Goal: Contribute content: Contribute content

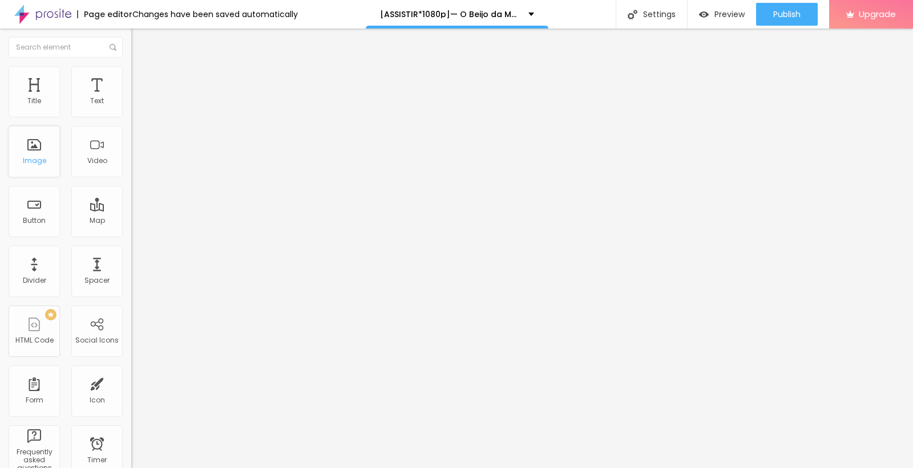
click at [36, 161] on div "Image" at bounding box center [34, 161] width 23 height 8
click at [32, 157] on div "Image" at bounding box center [34, 161] width 23 height 8
click at [131, 98] on span "Add image" at bounding box center [154, 93] width 47 height 10
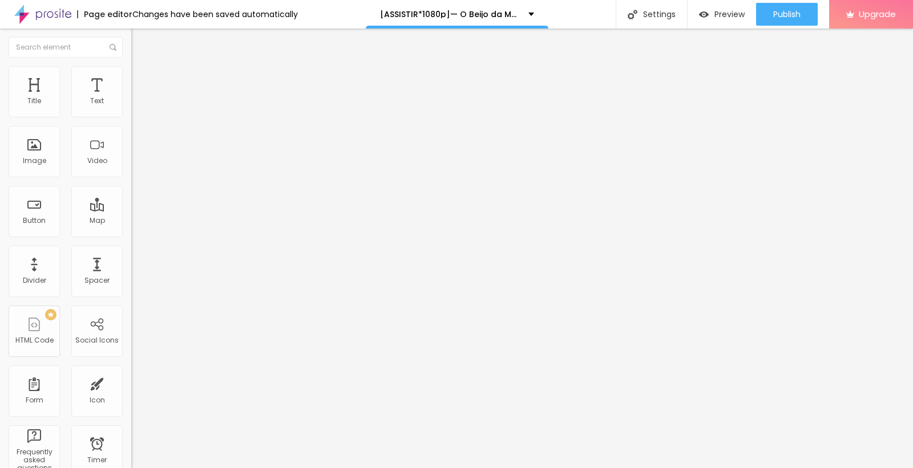
drag, startPoint x: 293, startPoint y: 276, endPoint x: 358, endPoint y: 312, distance: 74.3
drag, startPoint x: 299, startPoint y: 276, endPoint x: 508, endPoint y: 296, distance: 209.8
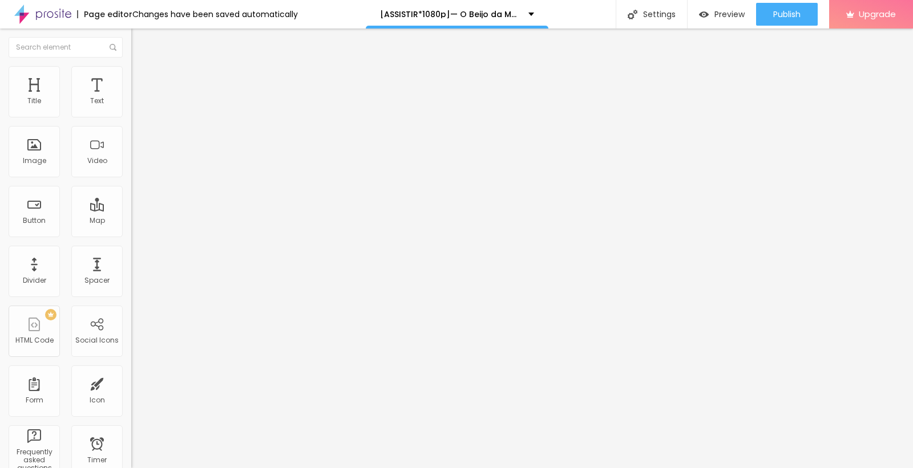
drag, startPoint x: 298, startPoint y: 276, endPoint x: 483, endPoint y: 308, distance: 187.7
drag, startPoint x: 300, startPoint y: 276, endPoint x: 484, endPoint y: 304, distance: 186.4
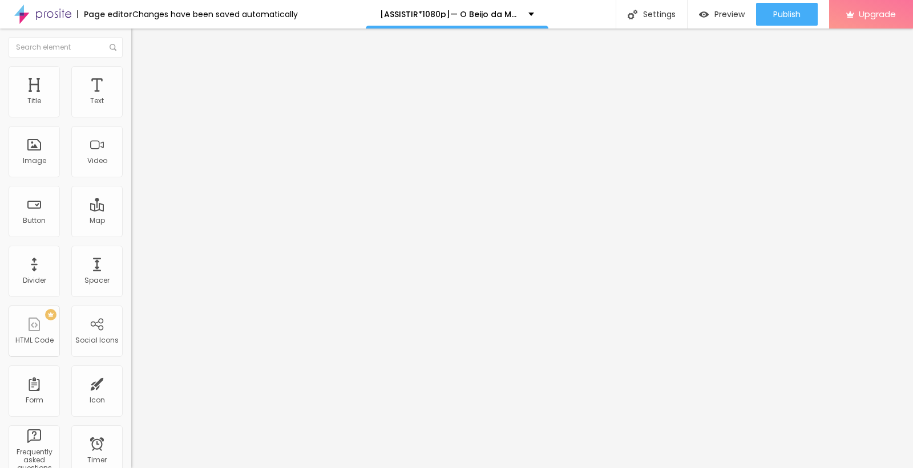
drag, startPoint x: 295, startPoint y: 271, endPoint x: 504, endPoint y: 354, distance: 224.8
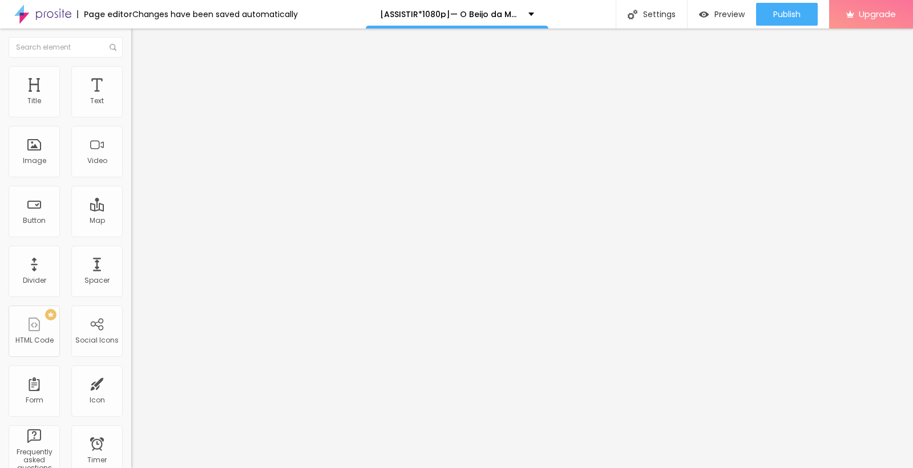
drag, startPoint x: 288, startPoint y: 271, endPoint x: 369, endPoint y: 271, distance: 81.0
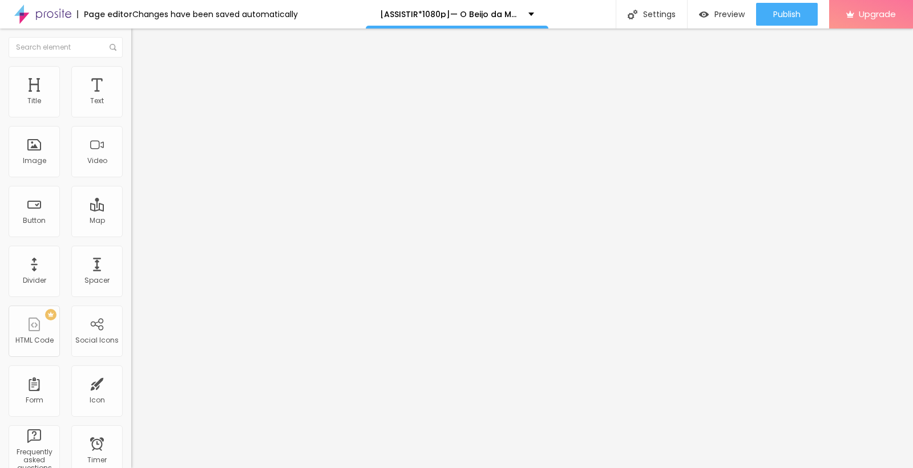
drag, startPoint x: 284, startPoint y: 270, endPoint x: 482, endPoint y: 303, distance: 201.2
drag, startPoint x: 292, startPoint y: 276, endPoint x: 495, endPoint y: 297, distance: 204.2
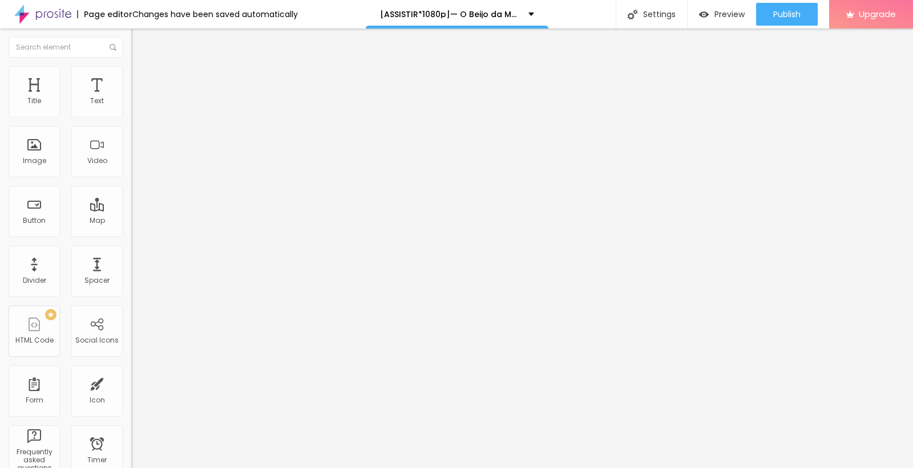
click at [131, 115] on input "text" at bounding box center [199, 109] width 137 height 11
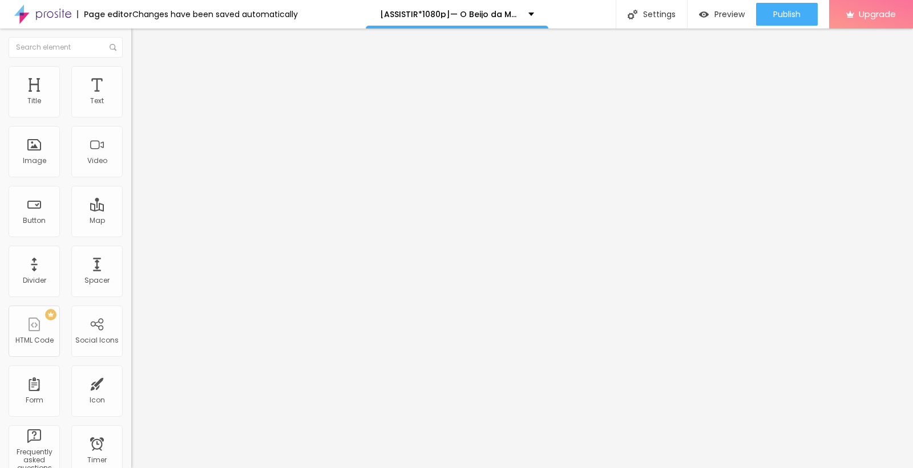
paste input "[ASSISTIR*1080p]— O Beijo da Mulher Aranha FilmeOnline Dublado Grátis Em Portug…"
type input "[ASSISTIR*1080p]— O Beijo da Mulher Aranha FilmeOnline Dublado Grátis Em Portug…"
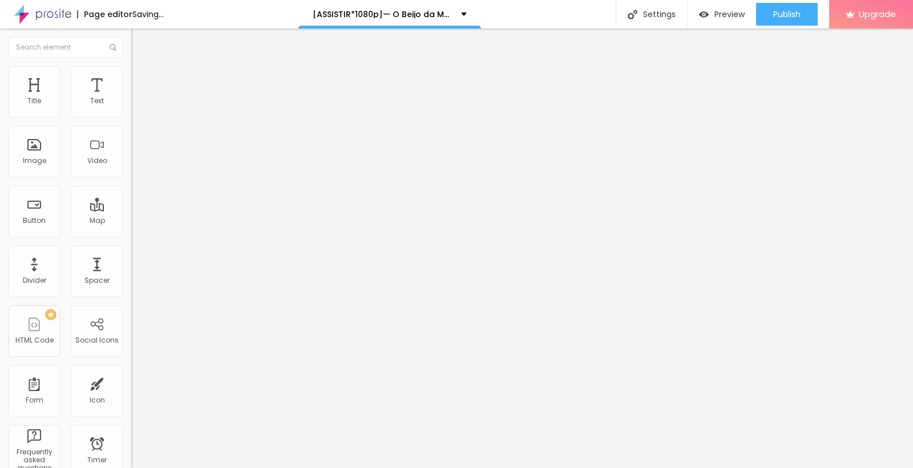
scroll to position [0, 0]
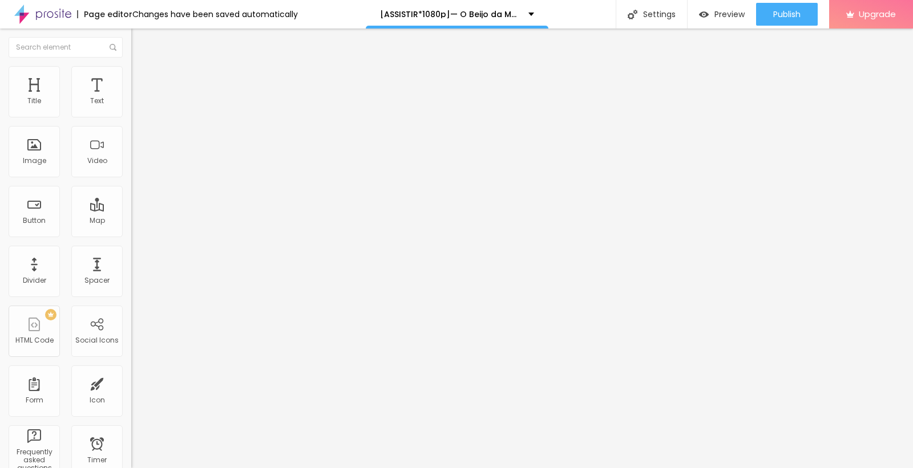
click at [131, 234] on input "https://" at bounding box center [199, 228] width 137 height 11
drag, startPoint x: 53, startPoint y: 314, endPoint x: 0, endPoint y: 299, distance: 55.2
click at [131, 261] on div "Change image Image description (Alt) [ASSISTIR*1080p]— O Beijo da Mulher Aranha…" at bounding box center [196, 175] width 131 height 172
paste input "cinevibes.fun/pt/movie/1214684/pro"
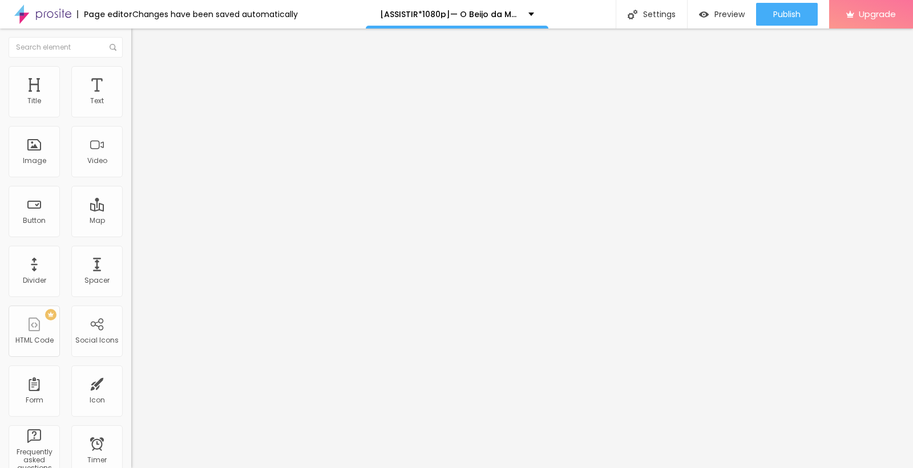
type input "https://cinevibes.fun/pt/movie/1214684/pro"
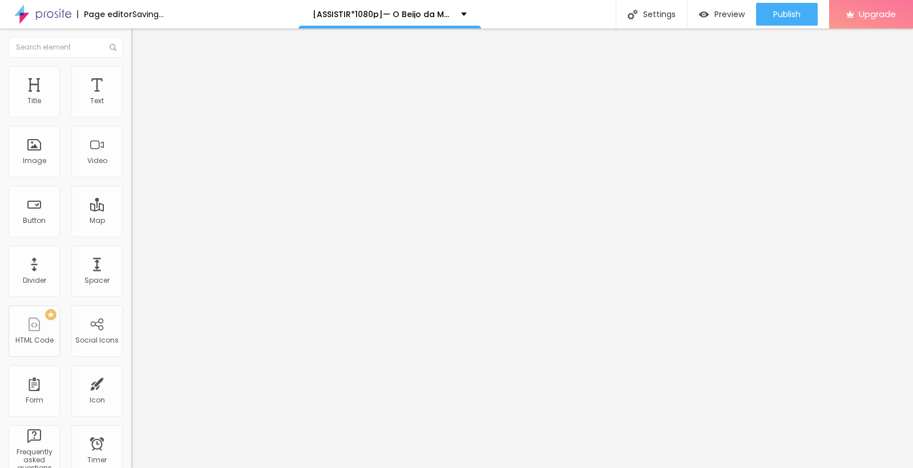
scroll to position [0, 0]
click at [131, 391] on div "Edit Image Content Style Advanced Change image Image description (Alt) [ASSISTI…" at bounding box center [196, 249] width 131 height 440
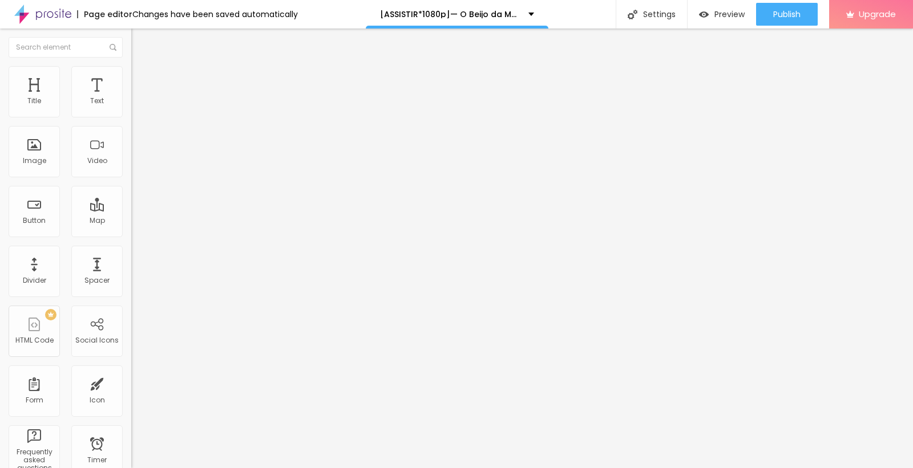
click at [131, 415] on div "Edit Image Content Style Advanced Change image Image description (Alt) [ASSISTI…" at bounding box center [196, 249] width 131 height 440
click at [192, 98] on span at bounding box center [195, 93] width 7 height 10
click at [131, 98] on span "Add image" at bounding box center [154, 93] width 47 height 10
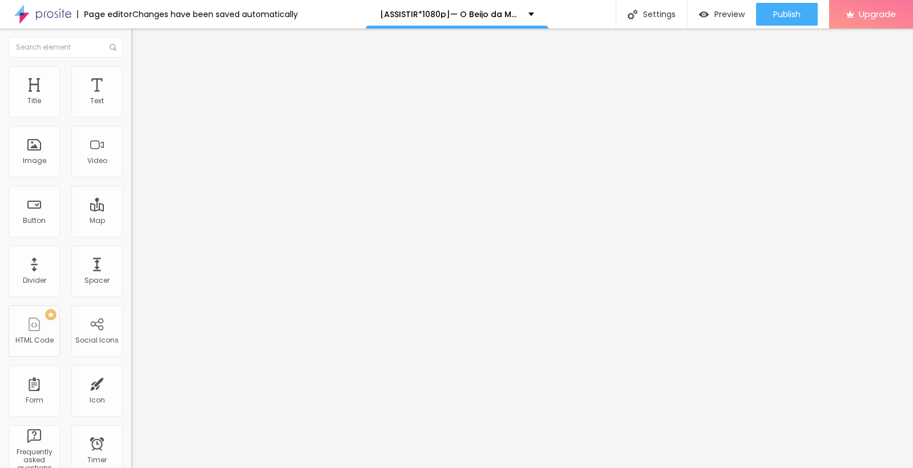
click at [90, 104] on div "Text" at bounding box center [97, 101] width 14 height 8
drag, startPoint x: 59, startPoint y: 127, endPoint x: 0, endPoint y: 116, distance: 60.2
click at [131, 116] on div "Text Click me Align Size Default Small Default Big Link URL https:// Open in ne…" at bounding box center [196, 172] width 131 height 166
paste input "ASSISTA AGORA ►⟹ O Beijo da Mulher Aranha Filme CompletoHD"
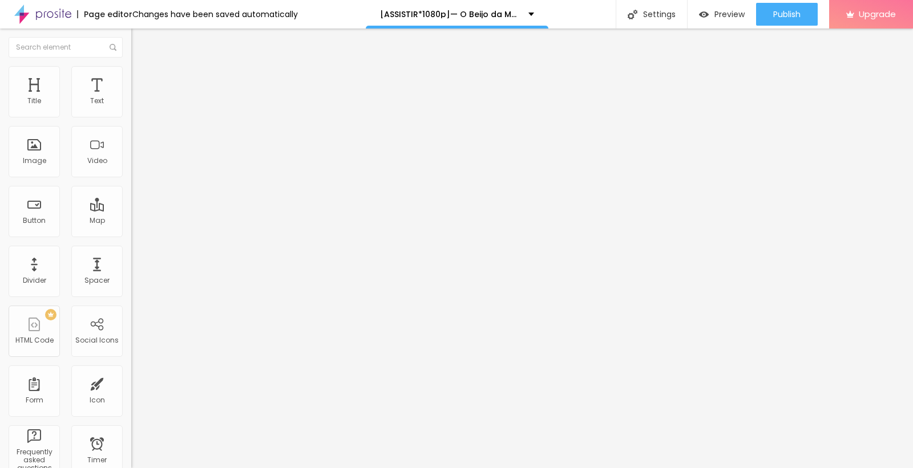
scroll to position [0, 123]
type input "ASSISTA AGORA ►⟹ O Beijo da Mulher Aranha Filme CompletoHD"
drag, startPoint x: 71, startPoint y: 242, endPoint x: 0, endPoint y: 246, distance: 70.8
click at [131, 246] on div "Text ASSISTA AGORA ►⟹ O Beijo da Mulher Aranha Filme CompletoHD Align Size Defa…" at bounding box center [196, 172] width 131 height 166
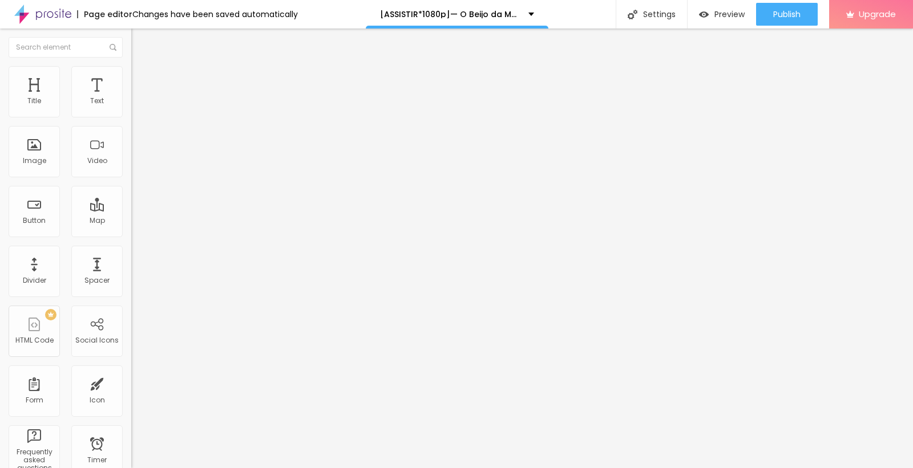
paste input "cinevibes.fun/pt/movie/1214684/pro"
type input "https://cinevibes.fun/pt/movie/1214684/pro"
click at [131, 136] on img at bounding box center [135, 132] width 8 height 8
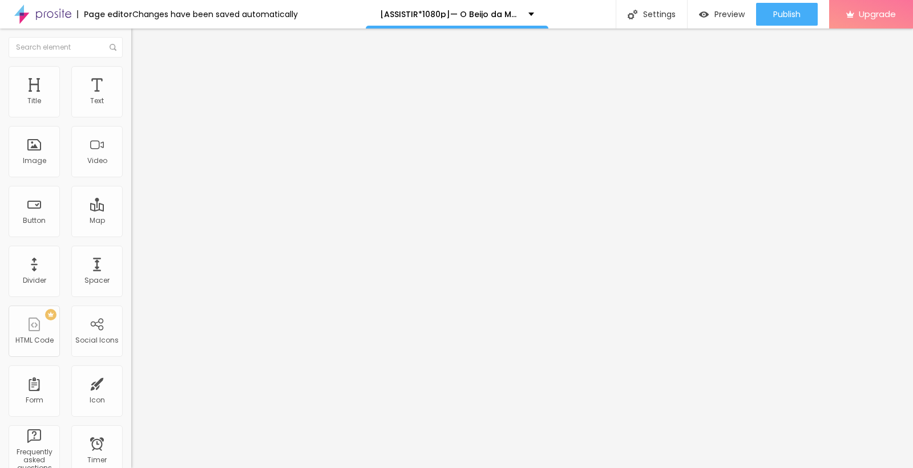
click at [140, 41] on img "button" at bounding box center [144, 41] width 9 height 9
click at [761, 13] on button "Publish" at bounding box center [787, 14] width 62 height 23
click at [714, 15] on span "Preview" at bounding box center [729, 14] width 30 height 9
click at [192, 96] on img at bounding box center [195, 92] width 7 height 7
click at [131, 98] on span "Add image" at bounding box center [154, 93] width 47 height 10
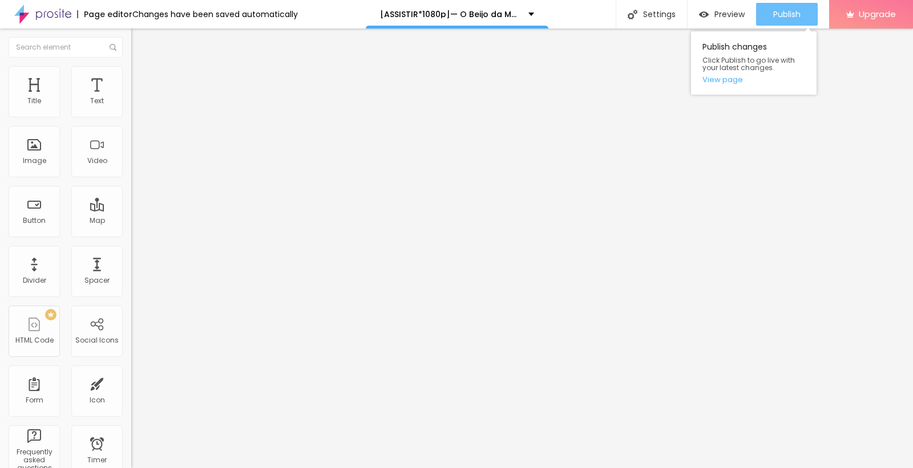
click at [773, 21] on div "Publish" at bounding box center [786, 14] width 27 height 23
click at [779, 12] on span "Publish" at bounding box center [786, 14] width 27 height 9
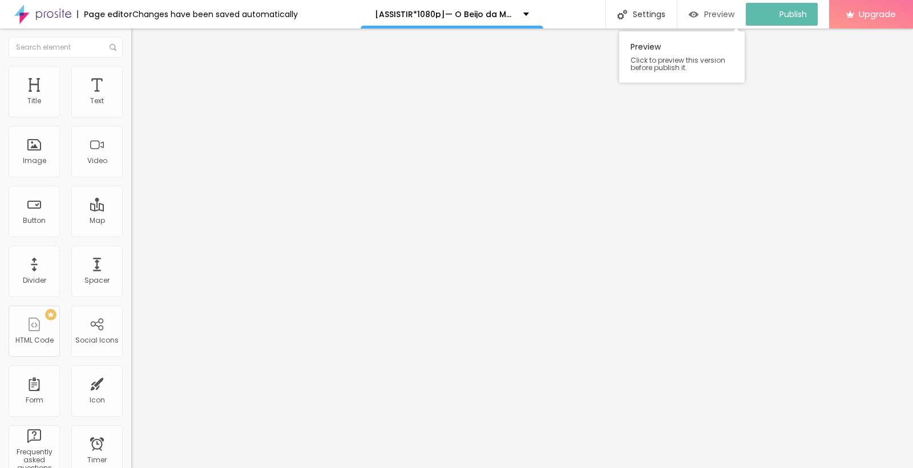
click at [722, 20] on div "Preview" at bounding box center [712, 14] width 46 height 23
